Goal: Information Seeking & Learning: Learn about a topic

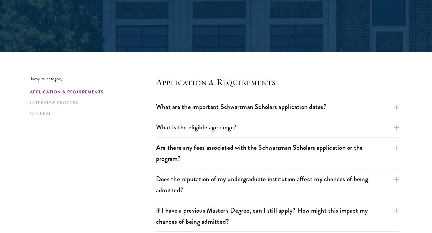
scroll to position [106, 0]
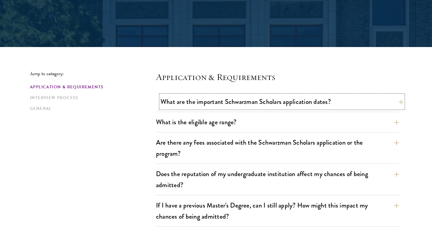
click at [275, 99] on button "What are the important Schwarzman Scholars application dates?" at bounding box center [281, 101] width 243 height 13
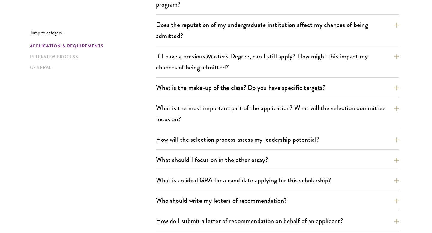
scroll to position [436, 0]
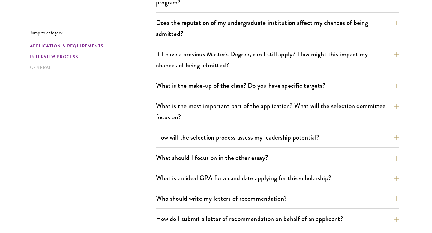
click at [49, 55] on link "Interview Process" at bounding box center [91, 57] width 122 height 6
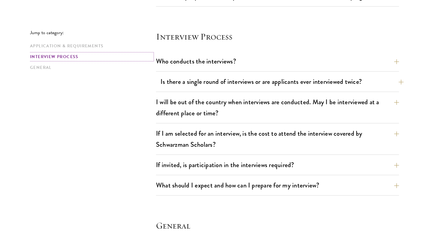
scroll to position [846, 0]
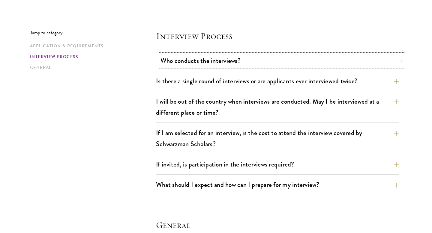
click at [219, 64] on button "Who conducts the interviews?" at bounding box center [281, 60] width 243 height 13
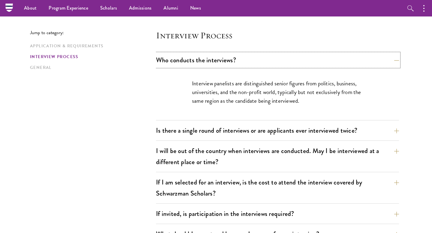
scroll to position [669, 0]
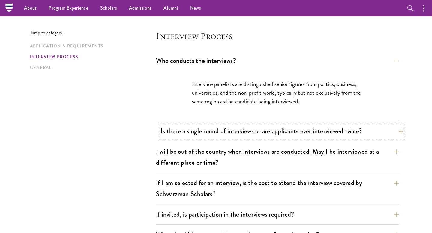
click at [222, 134] on button "Is there a single round of interviews or are applicants ever interviewed twice?" at bounding box center [281, 130] width 243 height 13
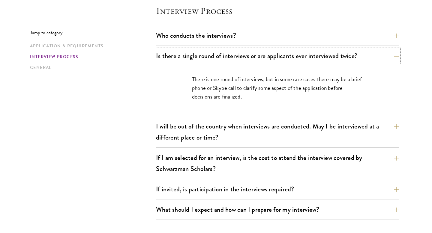
scroll to position [695, 0]
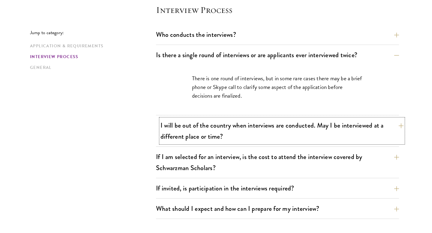
click at [229, 128] on button "I will be out of the country when interviews are conducted. May I be interviewe…" at bounding box center [281, 131] width 243 height 25
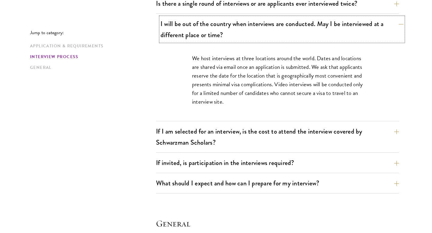
scroll to position [748, 0]
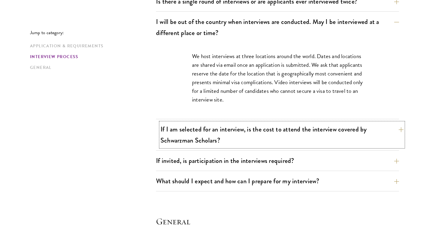
click at [229, 129] on button "If I am selected for an interview, is the cost to attend the interview covered …" at bounding box center [281, 135] width 243 height 25
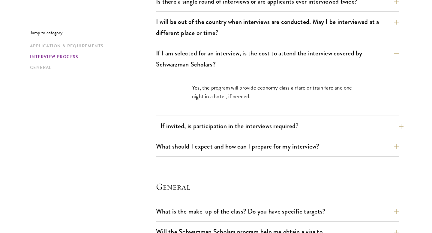
click at [200, 122] on button "If invited, is participation in the interviews required?" at bounding box center [281, 125] width 243 height 13
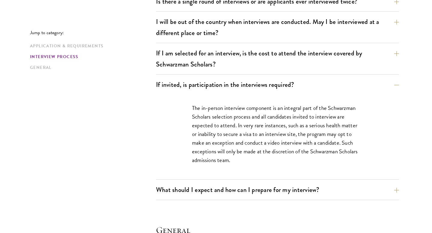
click at [243, 183] on div "Who conducts the interviews? Interview panelists are distinguished senior figur…" at bounding box center [277, 87] width 243 height 226
click at [241, 188] on button "What should I expect and how can I prepare for my interview?" at bounding box center [281, 189] width 243 height 13
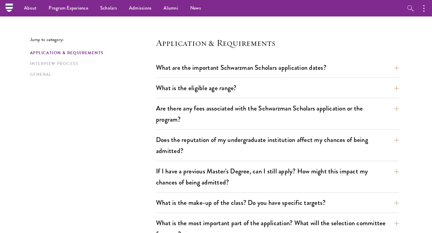
scroll to position [0, 0]
